Goal: Task Accomplishment & Management: Use online tool/utility

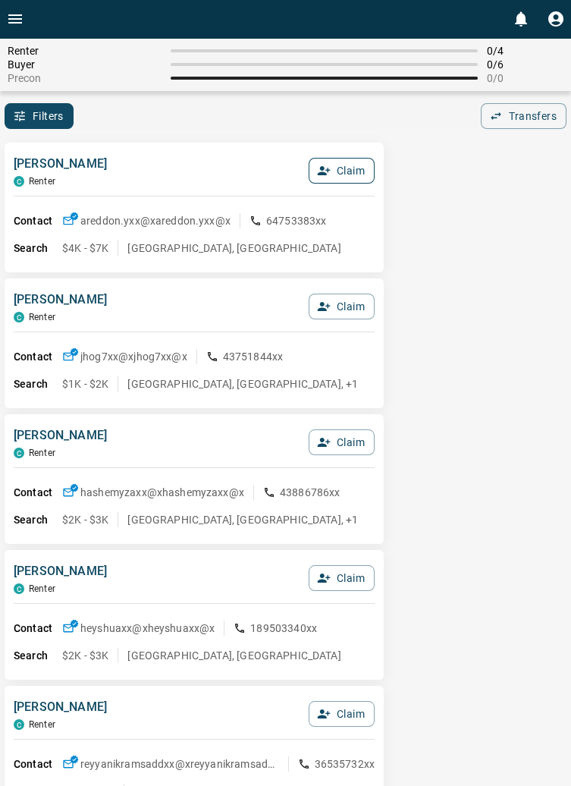
click at [347, 171] on button "Claim" at bounding box center [342, 171] width 66 height 26
click at [335, 172] on button "Confirm Claim" at bounding box center [320, 171] width 108 height 26
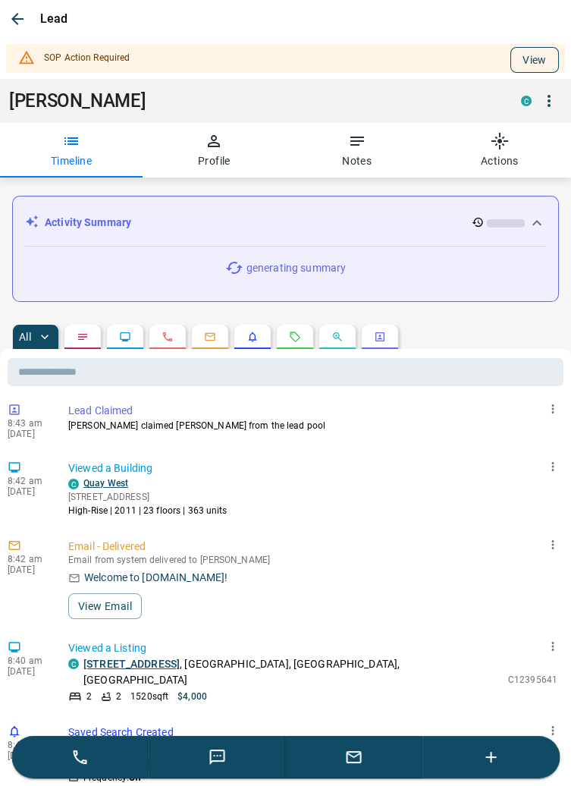
click at [544, 58] on button "View" at bounding box center [534, 60] width 49 height 26
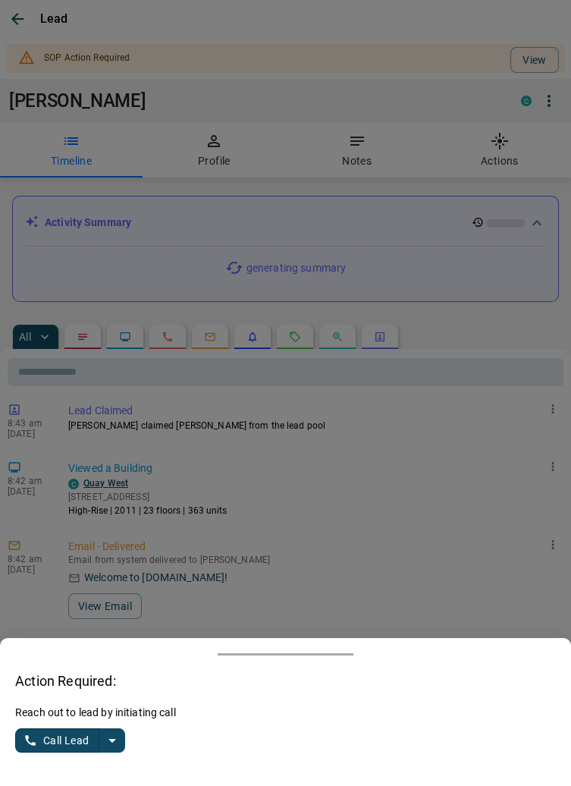
click at [120, 740] on icon "split button" at bounding box center [112, 740] width 18 height 18
click at [93, 716] on li "Log Manual Call" at bounding box center [71, 710] width 93 height 23
click at [49, 735] on button "Log Manual Call" at bounding box center [65, 740] width 100 height 24
click at [27, 739] on button "Yes" at bounding box center [30, 741] width 30 height 24
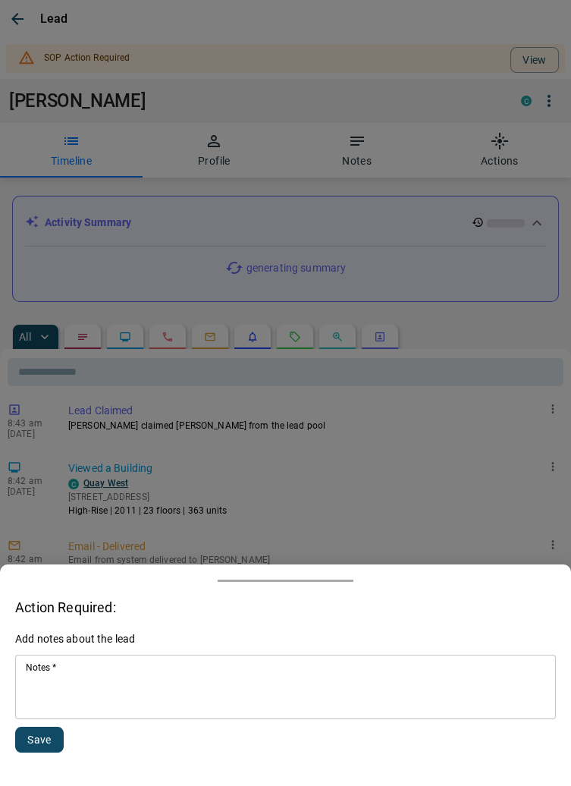
click at [133, 684] on textarea "Notes   *" at bounding box center [286, 687] width 520 height 52
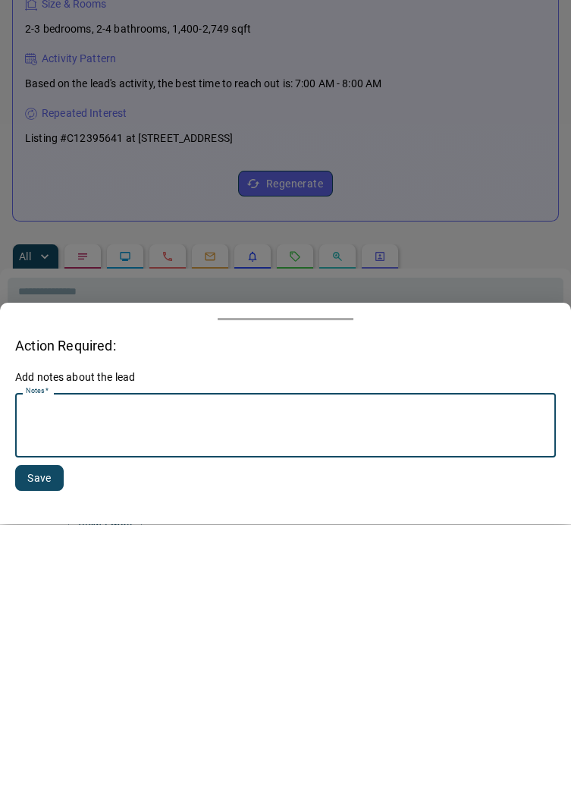
scroll to position [417, 0]
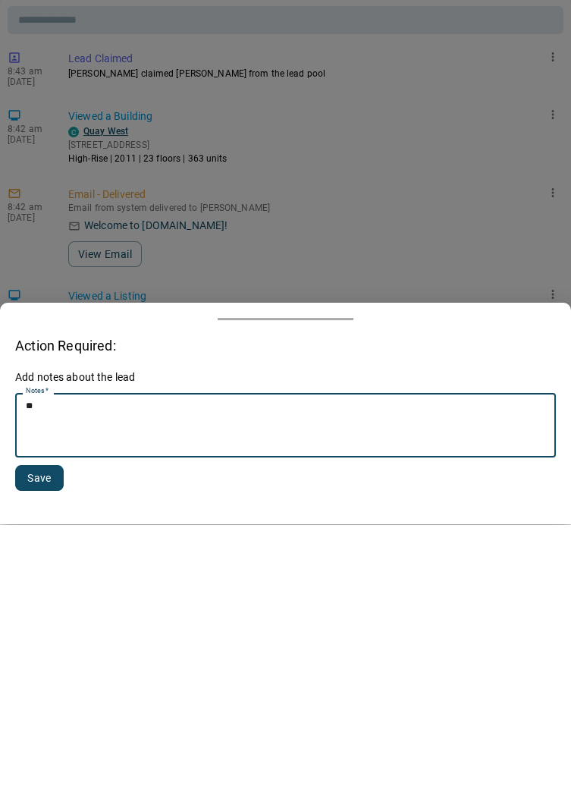
type textarea "*"
type textarea "**********"
click at [49, 736] on button "Save" at bounding box center [39, 740] width 49 height 26
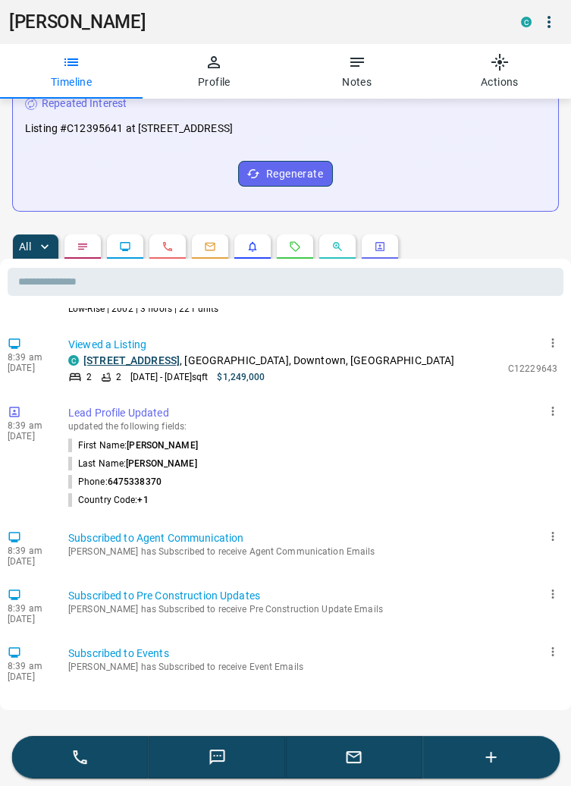
scroll to position [0, 0]
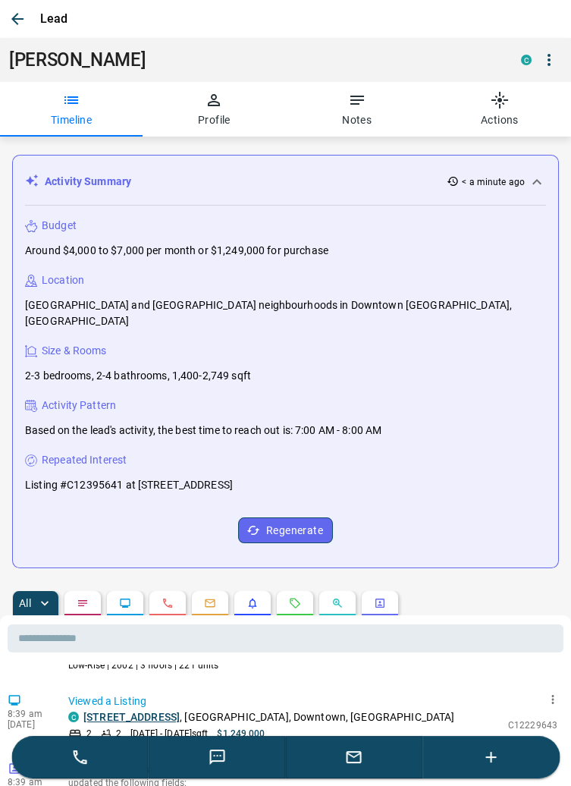
click at [555, 52] on icon "button" at bounding box center [549, 60] width 18 height 18
click at [501, 363] on div at bounding box center [285, 393] width 571 height 786
click at [17, 17] on icon "button" at bounding box center [17, 19] width 18 height 18
